Goal: Task Accomplishment & Management: Complete application form

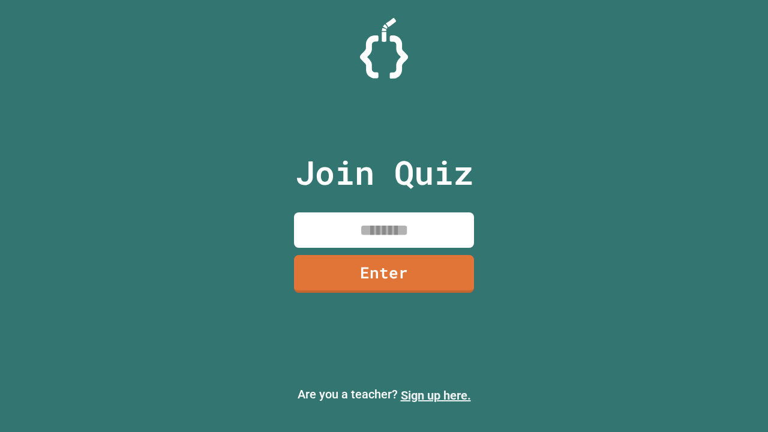
click at [436, 396] on link "Sign up here." at bounding box center [436, 395] width 70 height 14
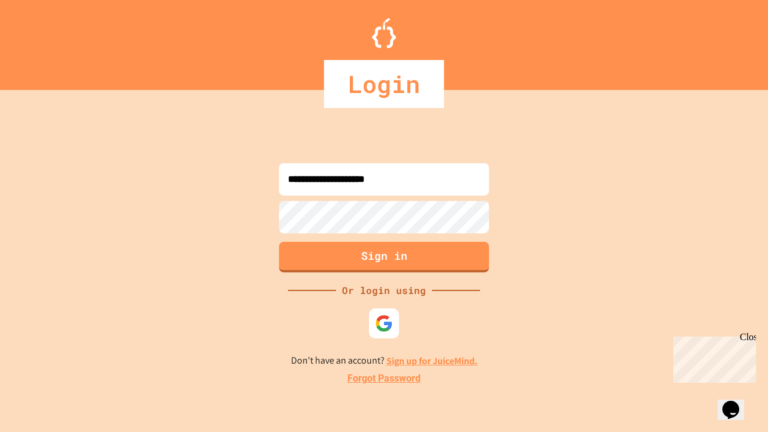
type input "**********"
